Goal: Use online tool/utility: Use online tool/utility

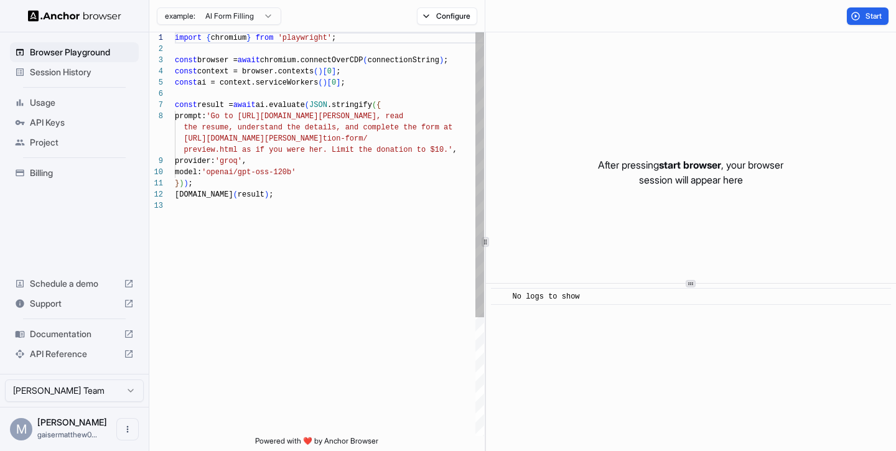
scroll to position [78, 0]
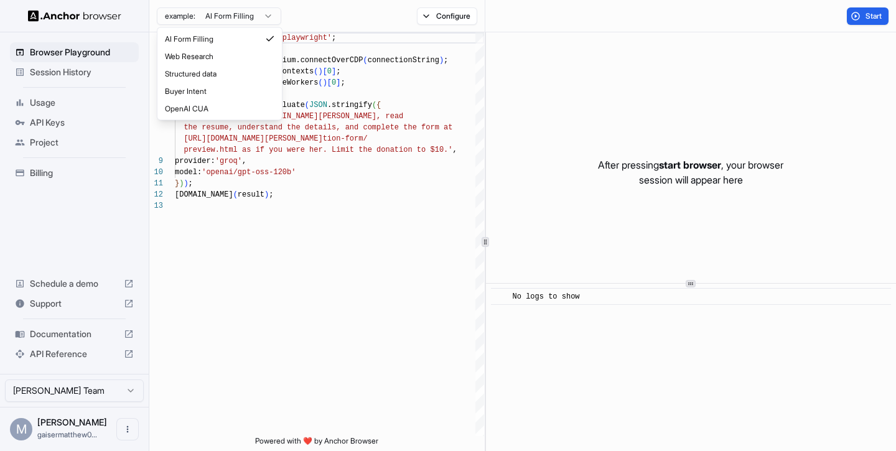
click at [274, 9] on html "Browser Playground Session History Usage API Keys Project Billing Schedule a de…" at bounding box center [448, 225] width 896 height 451
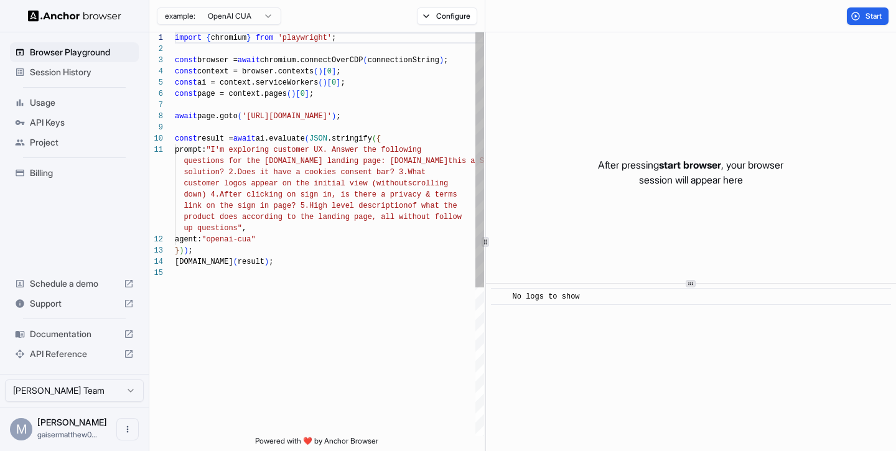
scroll to position [112, 0]
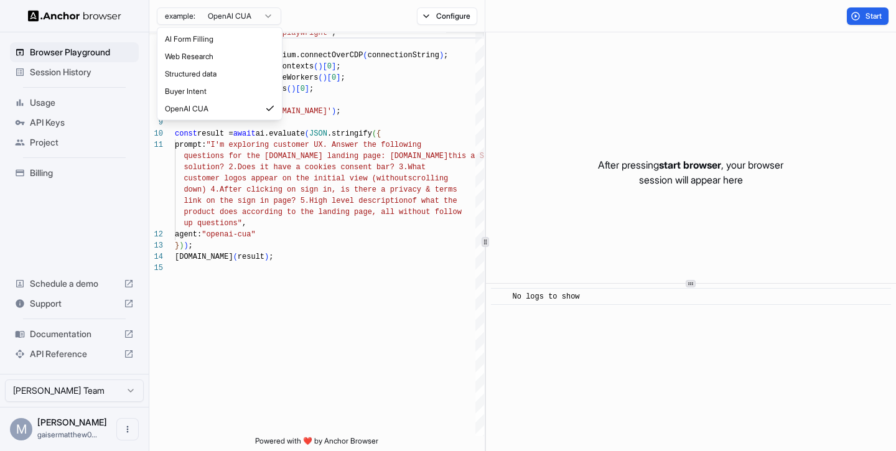
click at [241, 7] on html "Browser Playground Session History Usage API Keys Project Billing Schedule a de…" at bounding box center [448, 225] width 896 height 451
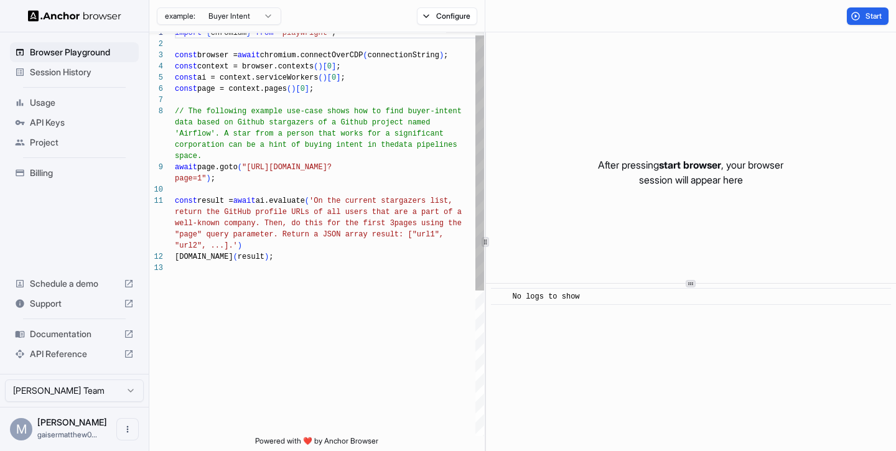
scroll to position [111, 0]
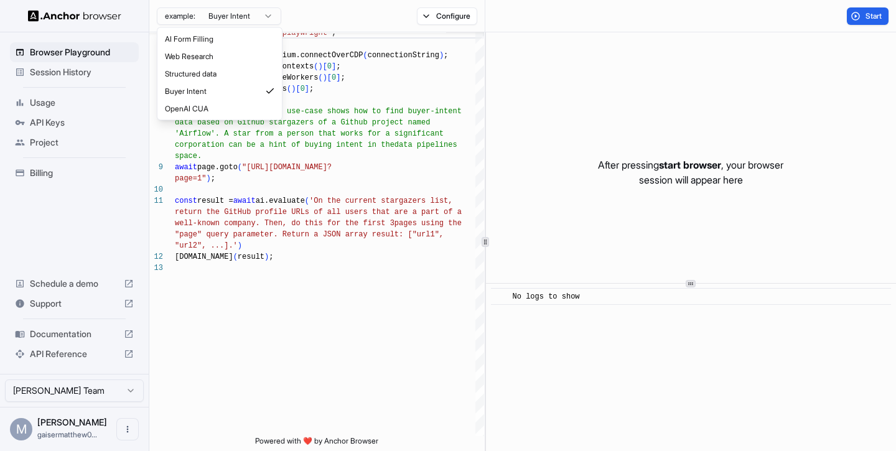
click at [257, 14] on html "Browser Playground Session History Usage API Keys Project Billing Schedule a de…" at bounding box center [448, 225] width 896 height 451
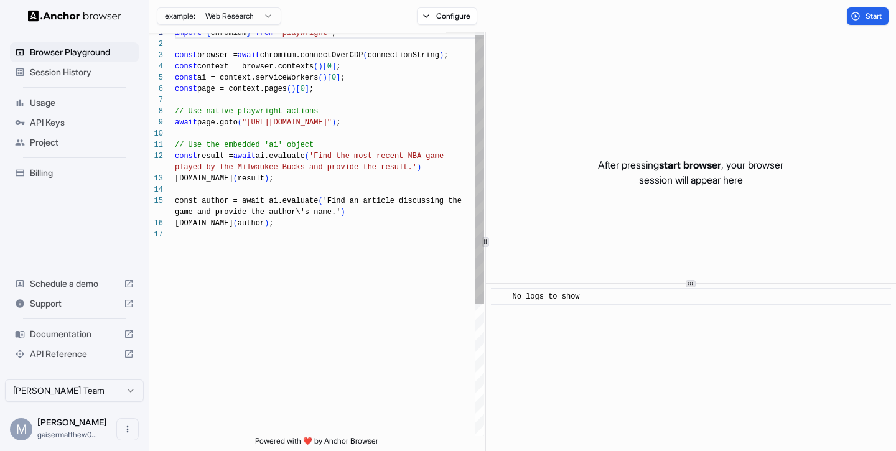
scroll to position [112, 0]
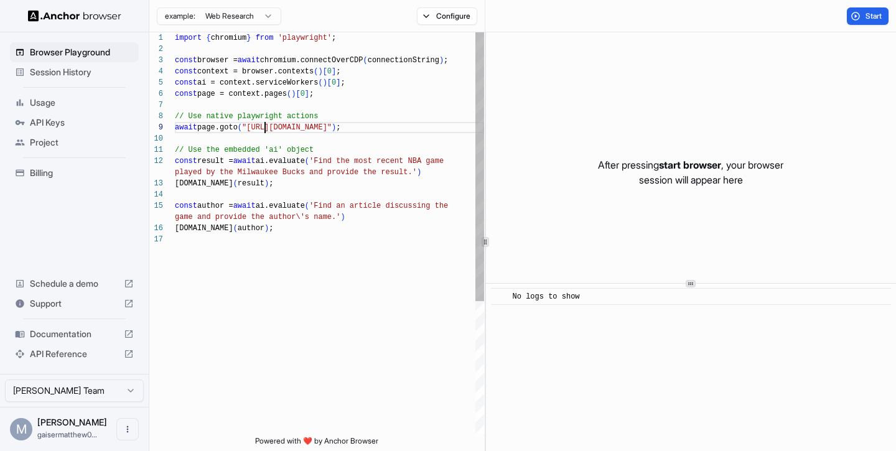
click at [267, 125] on div "import { chromium } from 'playwright' ; const browser = await chromium.connectO…" at bounding box center [329, 334] width 309 height 605
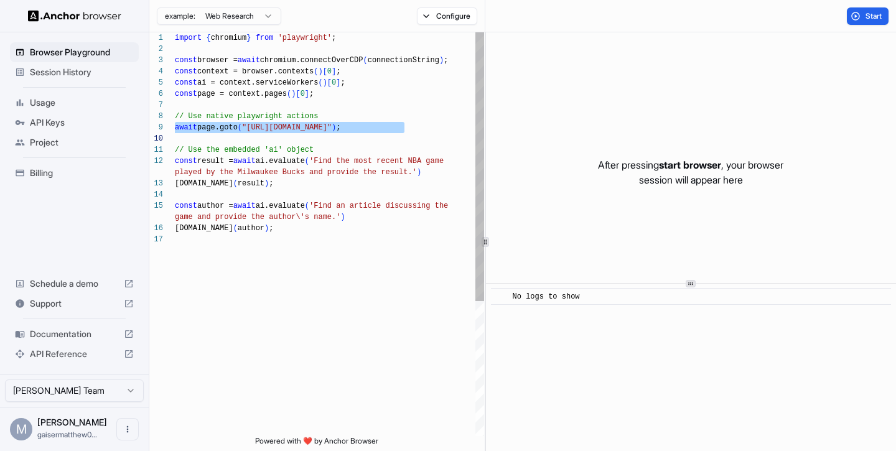
type textarea "**********"
click at [228, 146] on div "import { chromium } from 'playwright' ; const browser = await chromium.connectO…" at bounding box center [329, 334] width 309 height 605
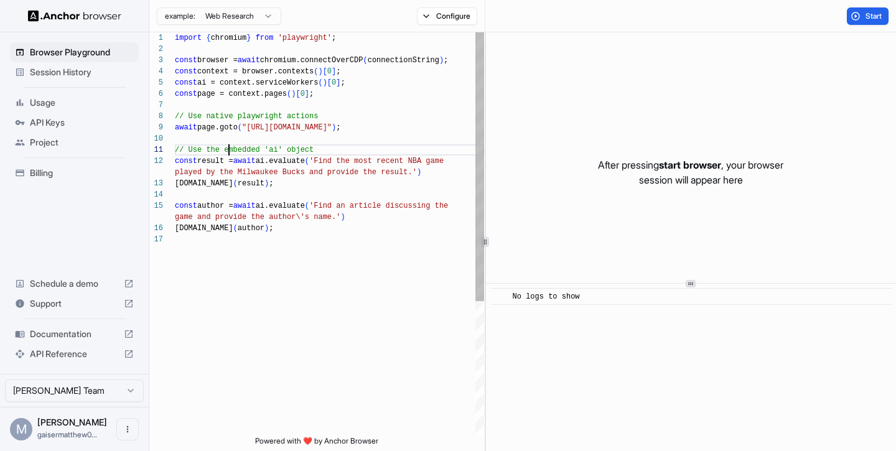
scroll to position [0, 0]
